Goal: Task Accomplishment & Management: Manage account settings

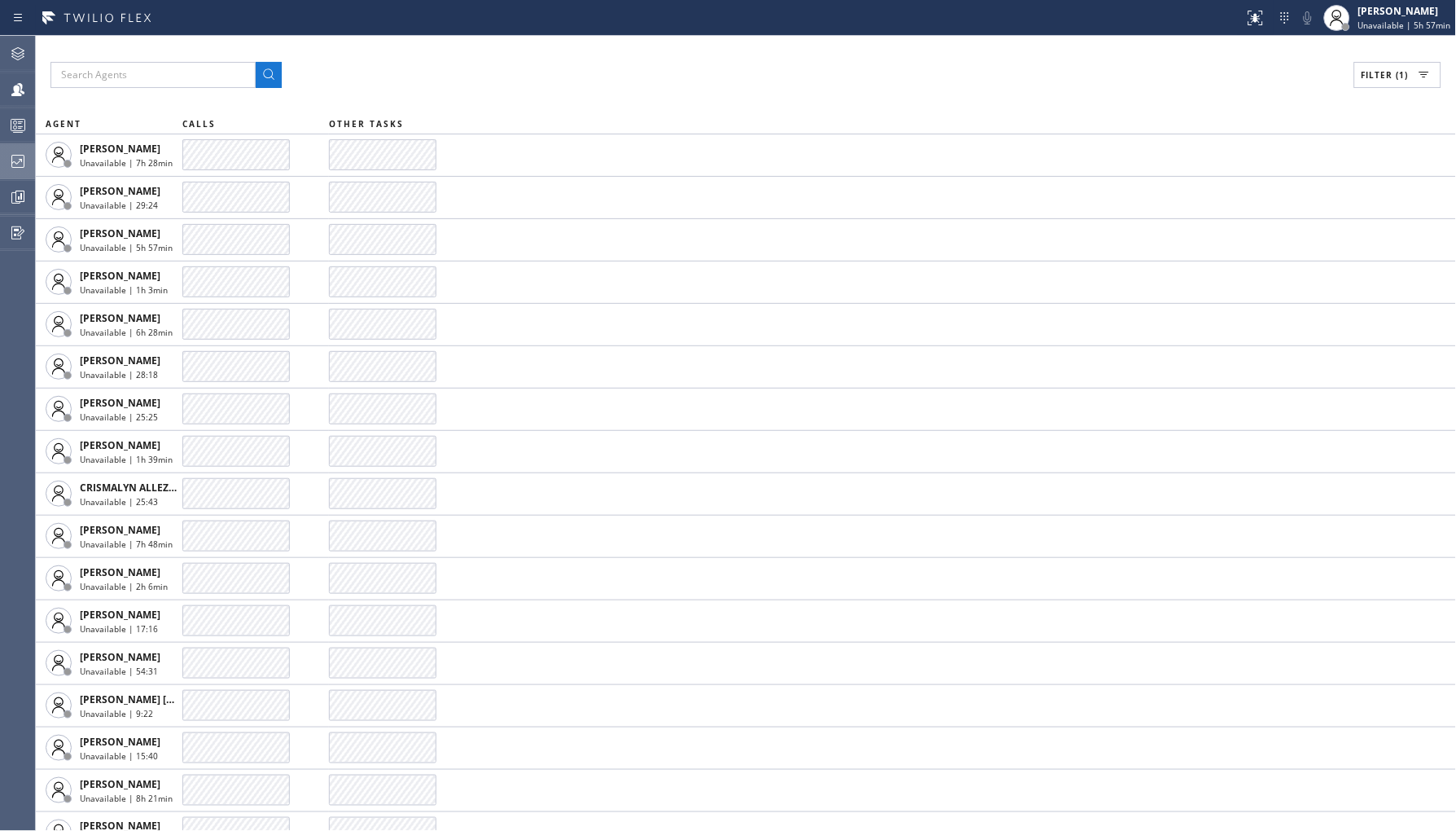
click at [12, 171] on div at bounding box center [17, 161] width 36 height 33
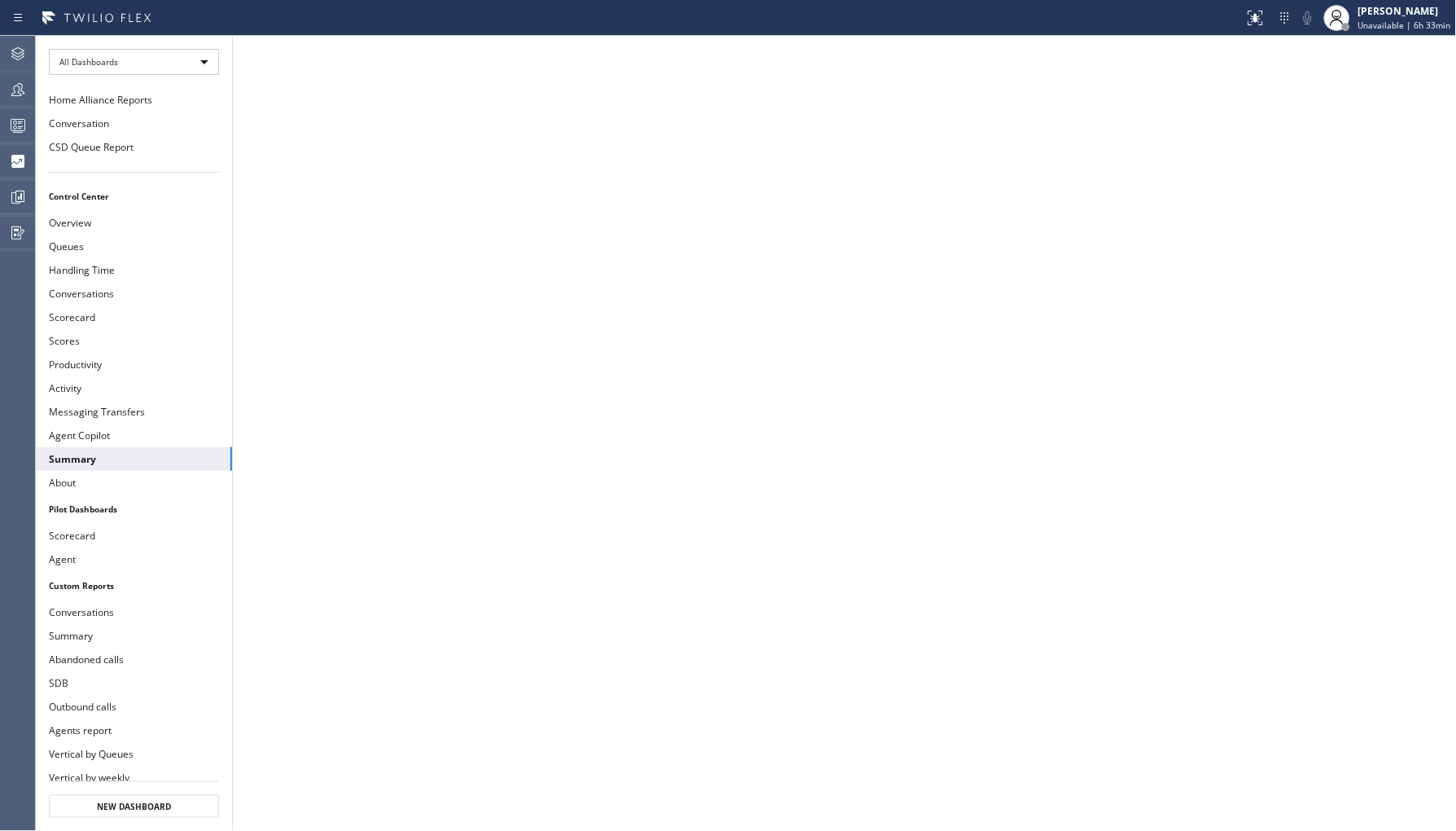
click at [45, 80] on div "Agent Desktop Teams Queues Stats Dashboards Analyze Questionnaires Status No ac…" at bounding box center [728, 433] width 1456 height 795
click at [23, 96] on icon at bounding box center [17, 89] width 19 height 19
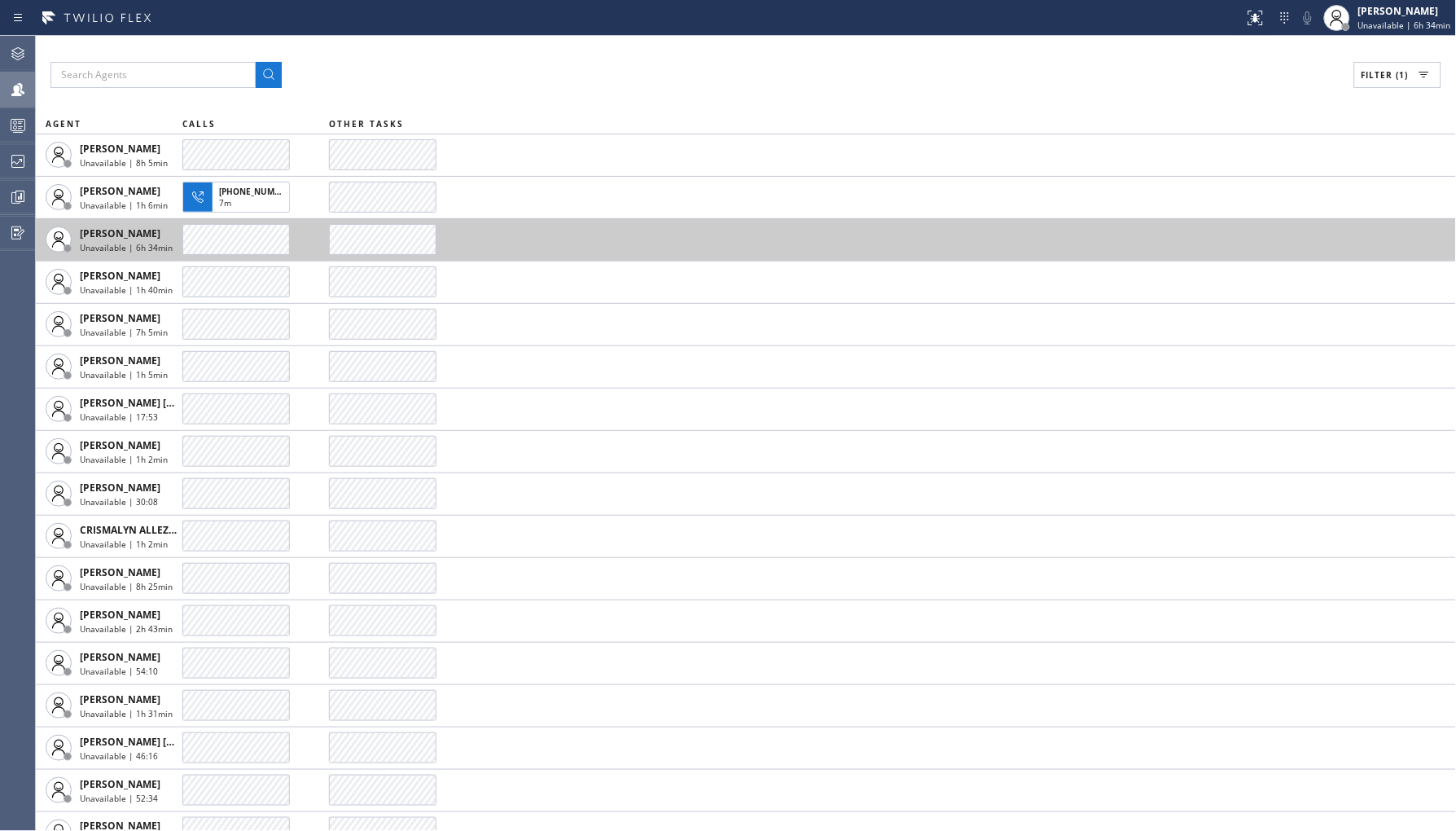
drag, startPoint x: 254, startPoint y: 190, endPoint x: 330, endPoint y: 238, distance: 89.9
click at [253, 190] on span "[PHONE_NUMBER]" at bounding box center [255, 191] width 74 height 12
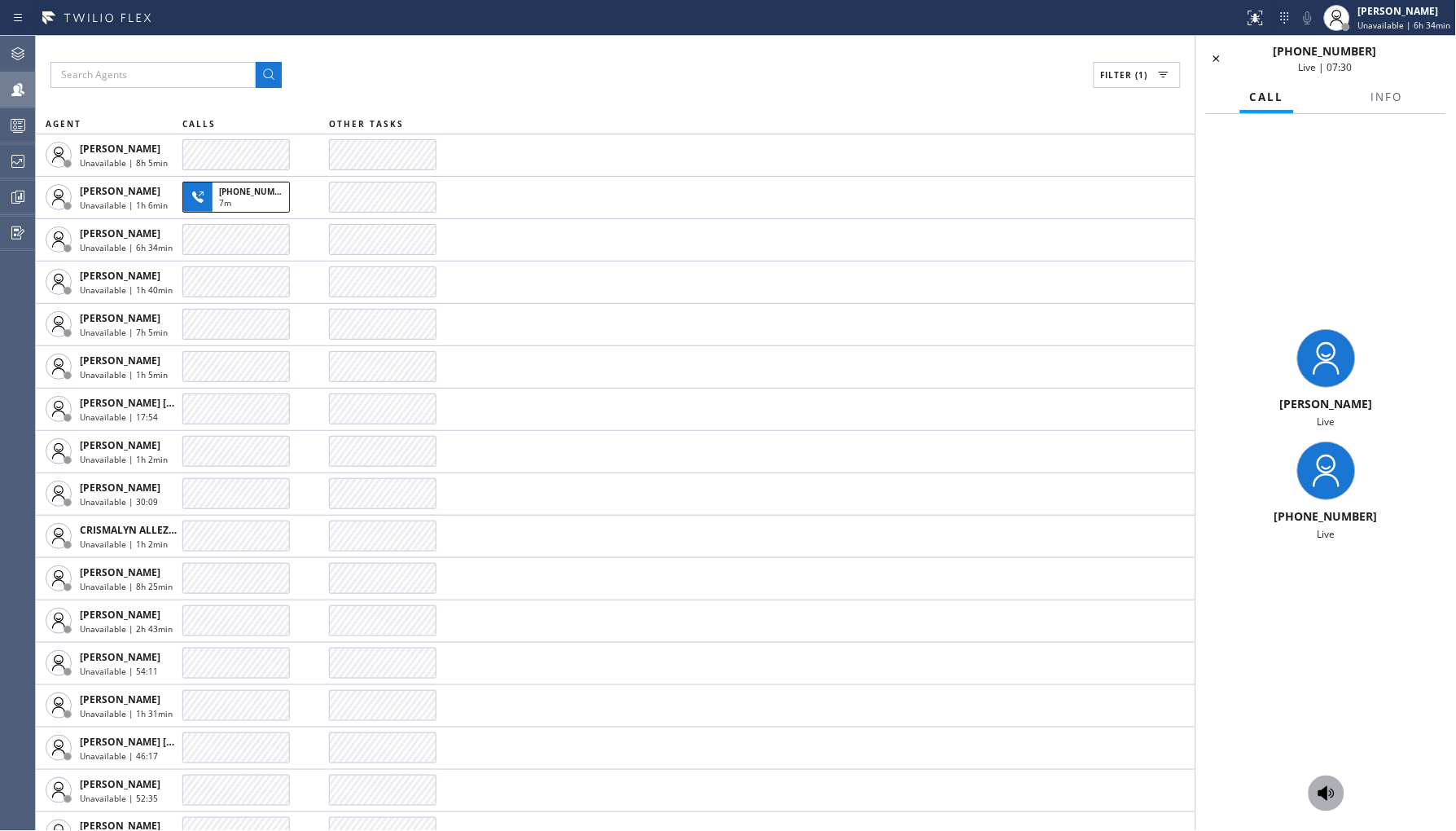
click at [1326, 791] on icon at bounding box center [1326, 793] width 16 height 14
drag, startPoint x: 1292, startPoint y: 515, endPoint x: 1202, endPoint y: 28, distance: 495.2
click at [1382, 515] on div "[PHONE_NUMBER]" at bounding box center [1325, 516] width 247 height 15
copy span "9173379071"
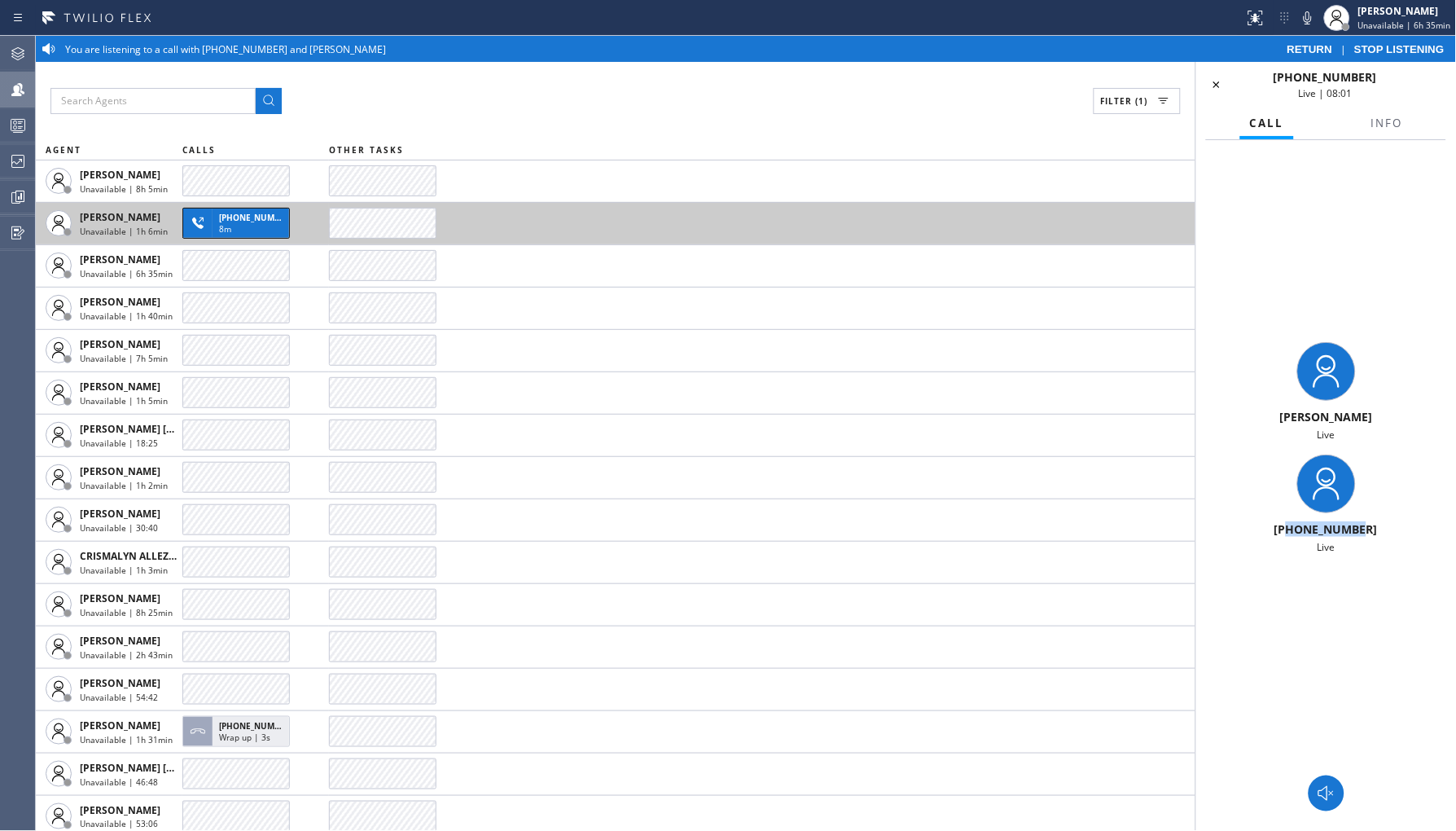
copy span "9173379071"
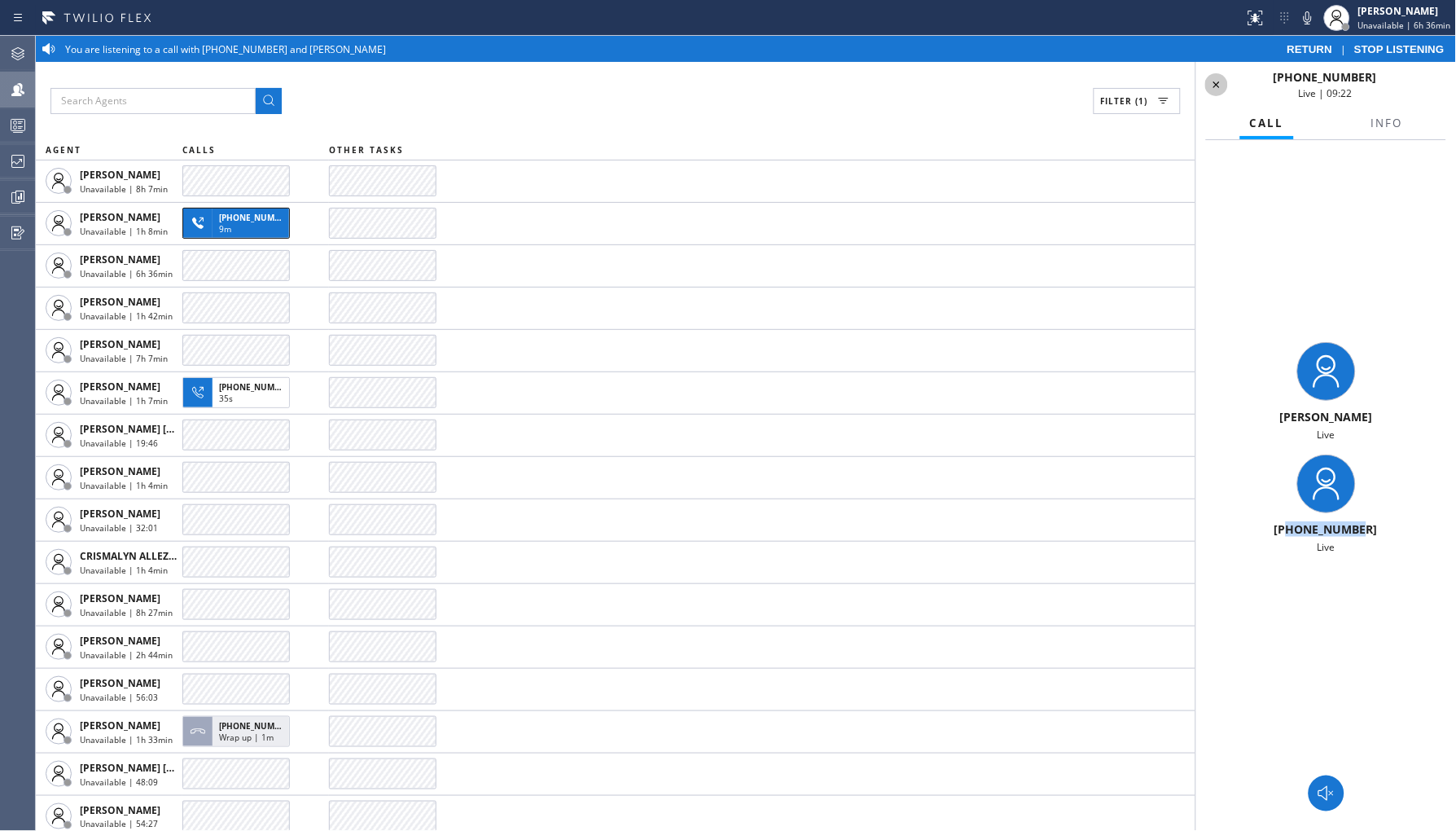
click at [1216, 83] on icon at bounding box center [1216, 85] width 7 height 7
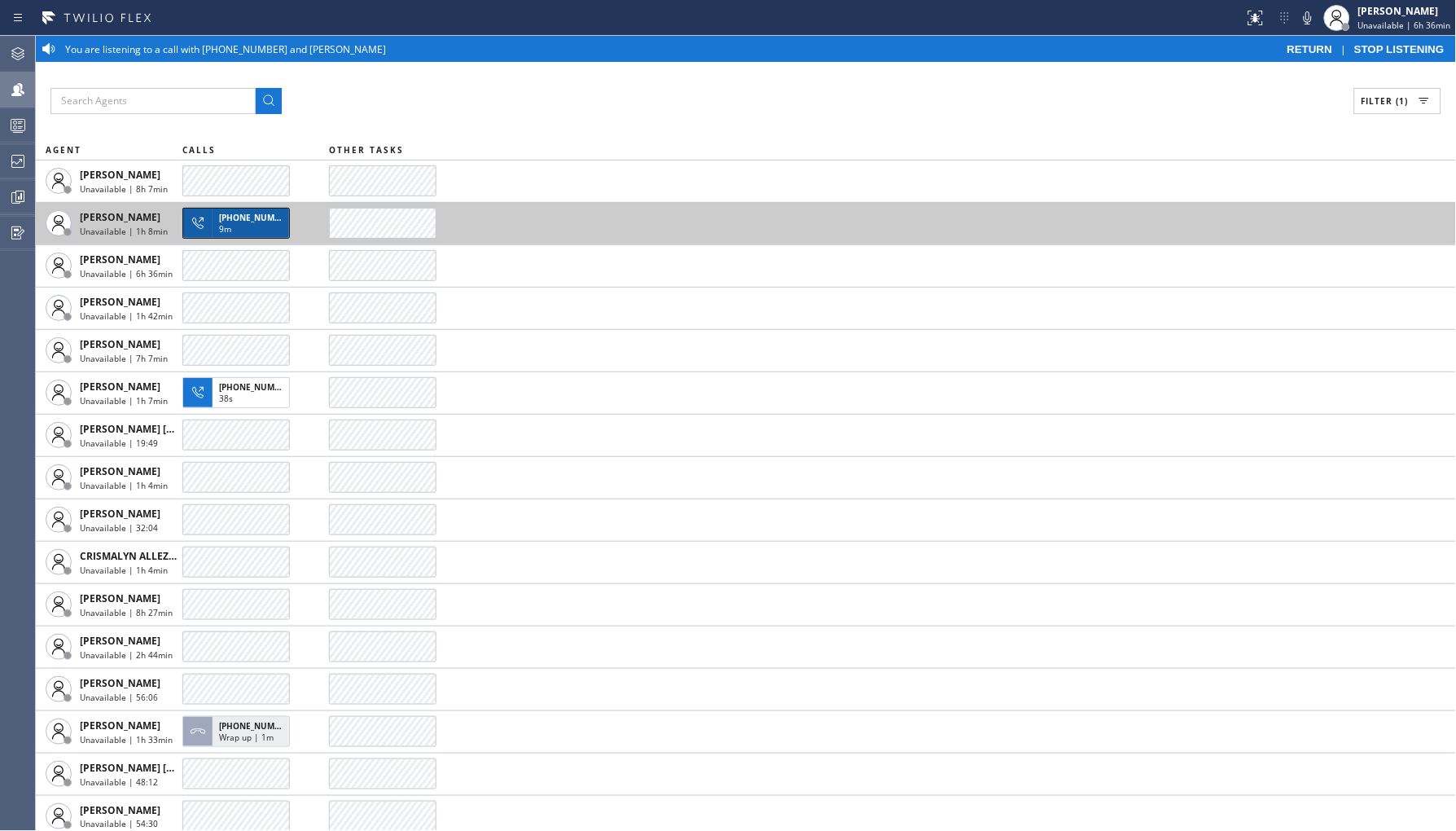
click at [237, 231] on div "9m" at bounding box center [251, 230] width 63 height 14
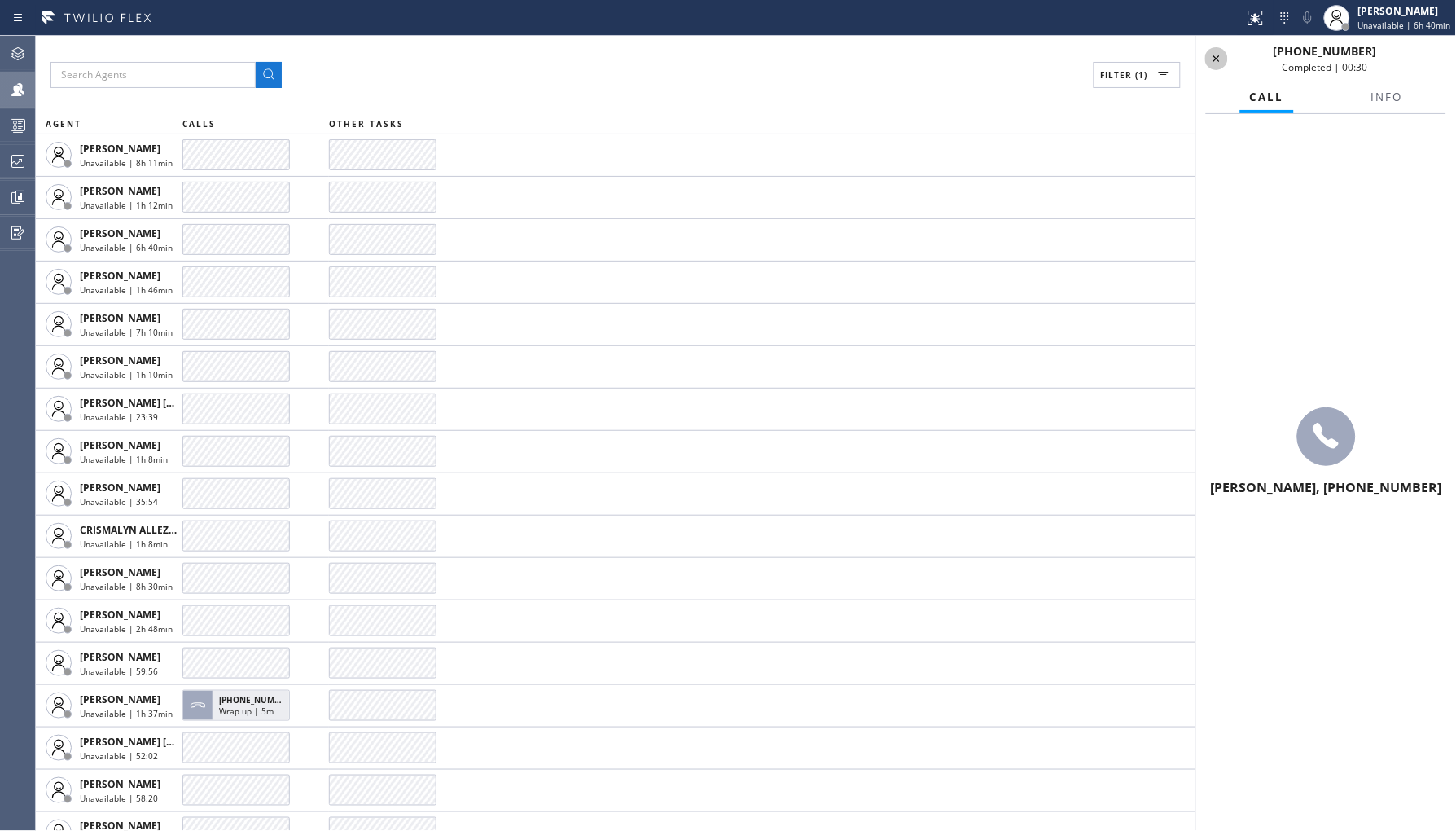
click at [1216, 52] on icon at bounding box center [1217, 59] width 19 height 19
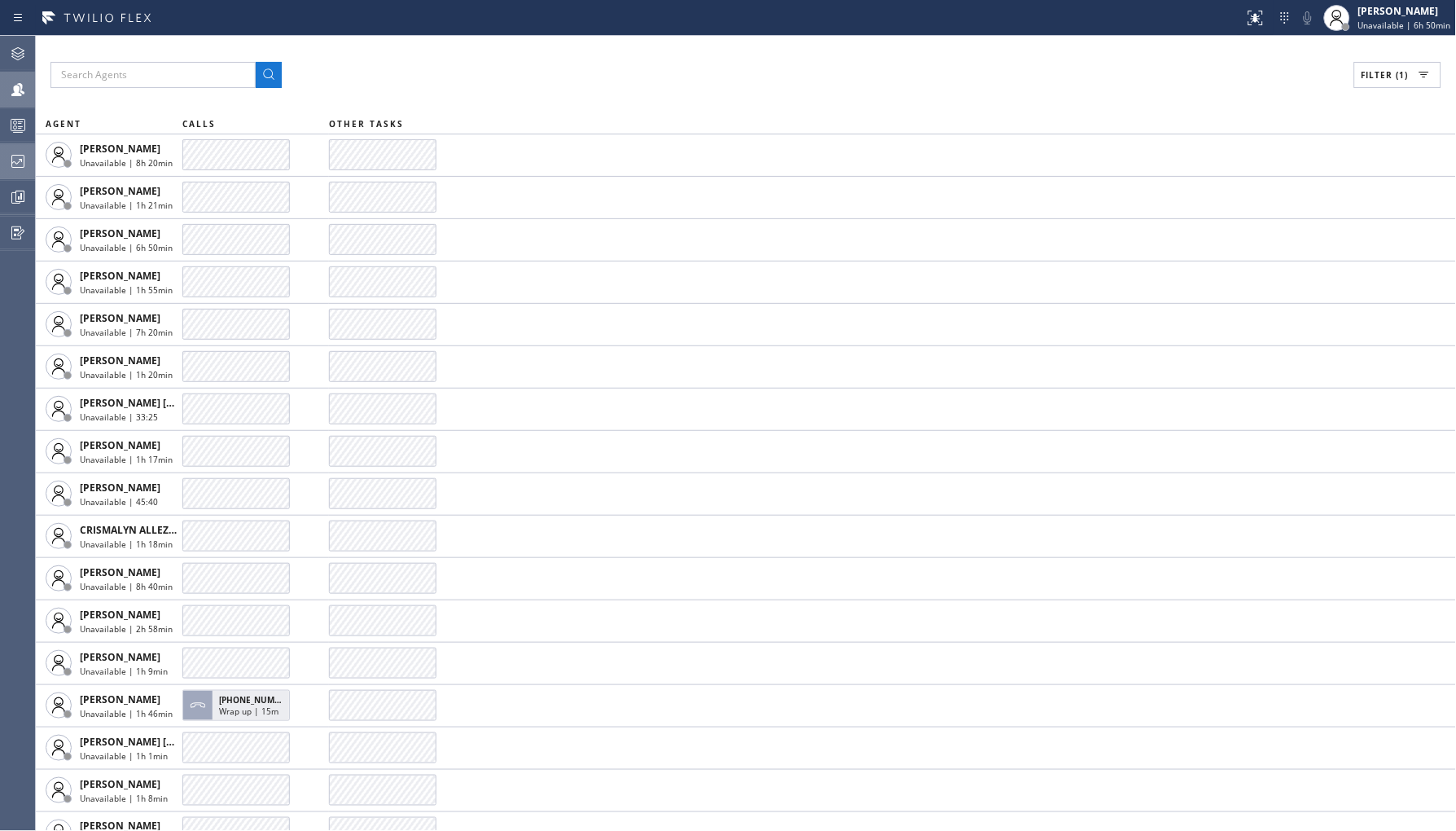
click at [19, 159] on icon at bounding box center [17, 161] width 19 height 19
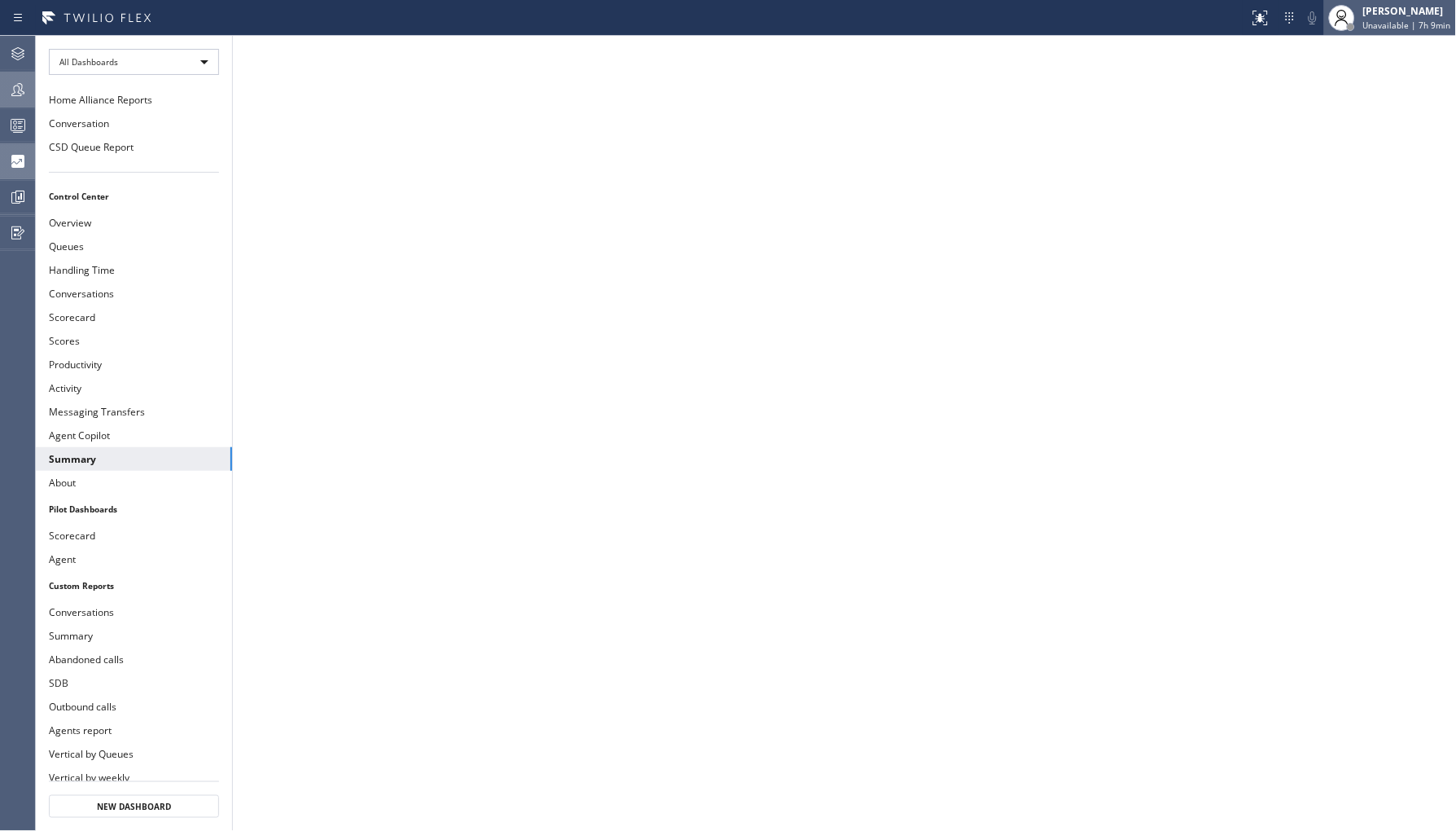
click at [1383, 18] on div "[PERSON_NAME] Unavailable | 7h 9min" at bounding box center [1408, 17] width 96 height 29
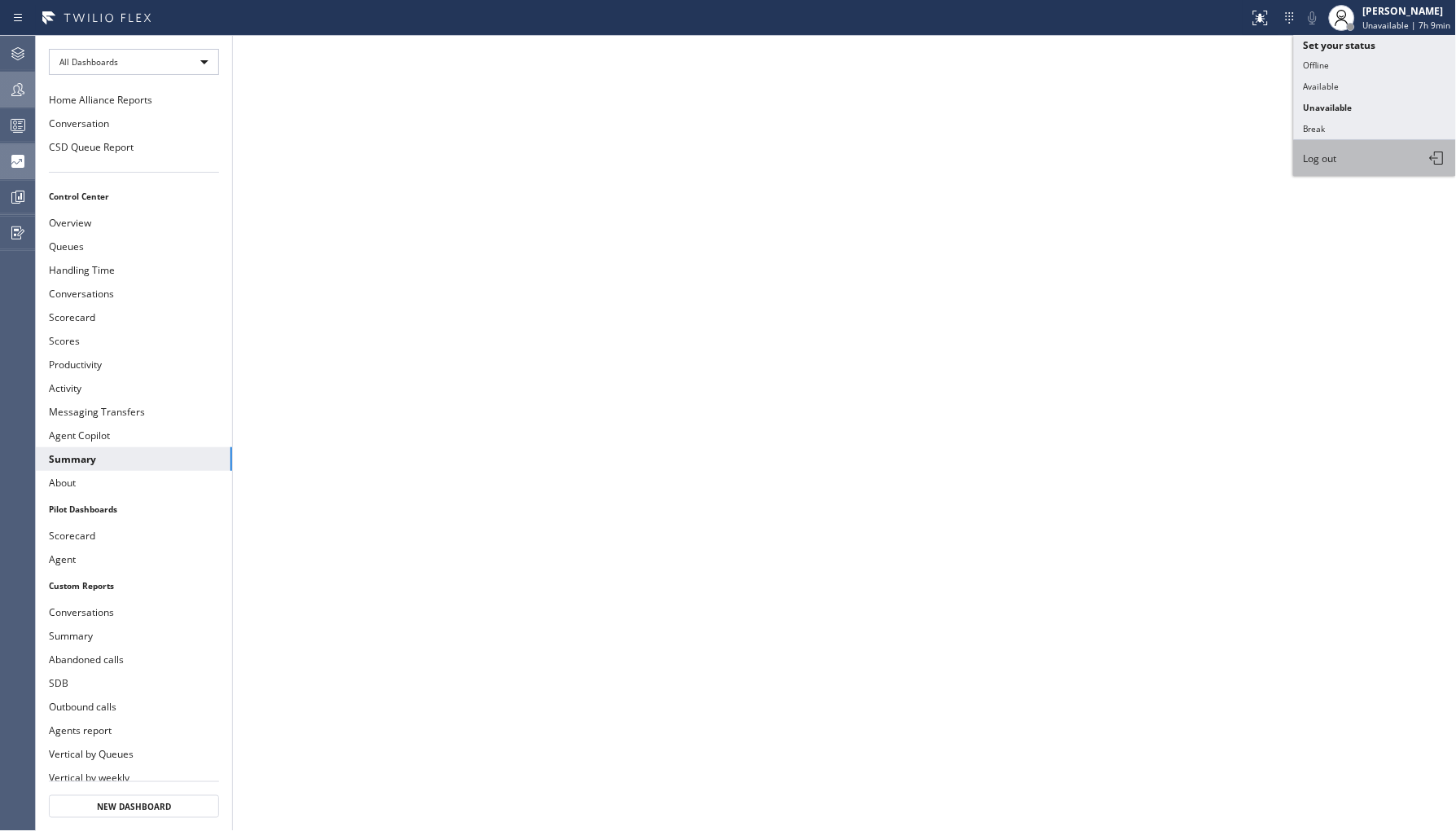
click at [1336, 160] on span "Log out" at bounding box center [1321, 159] width 34 height 13
